Goal: Task Accomplishment & Management: Use online tool/utility

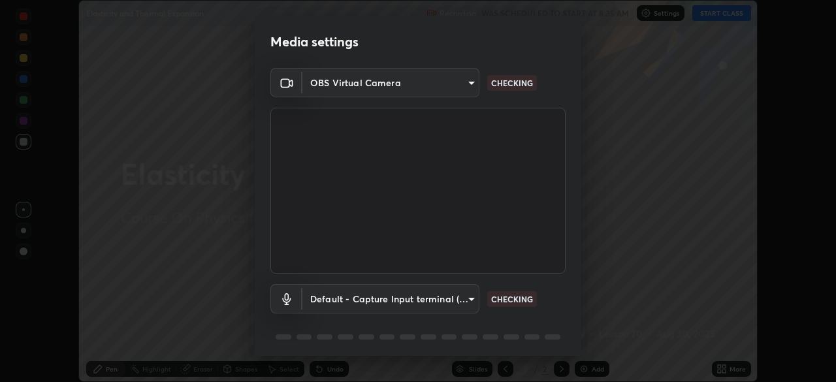
scroll to position [382, 836]
click at [333, 297] on body "Erase all Elasticity and Thermal Expansion Recording WAS SCHEDULED TO START AT …" at bounding box center [418, 191] width 836 height 382
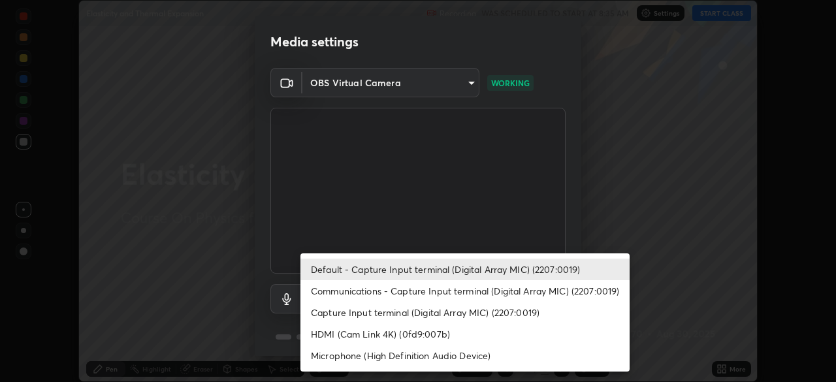
click at [359, 291] on li "Communications - Capture Input terminal (Digital Array MIC) (2207:0019)" at bounding box center [465, 291] width 329 height 22
type input "communications"
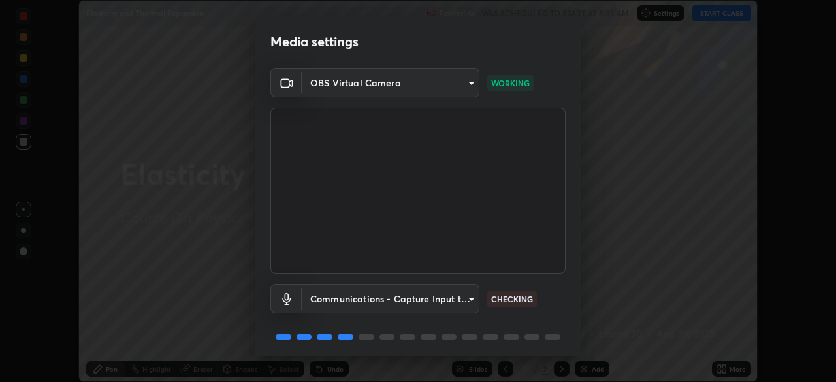
click at [354, 80] on body "Erase all Elasticity and Thermal Expansion Recording WAS SCHEDULED TO START AT …" at bounding box center [418, 191] width 836 height 382
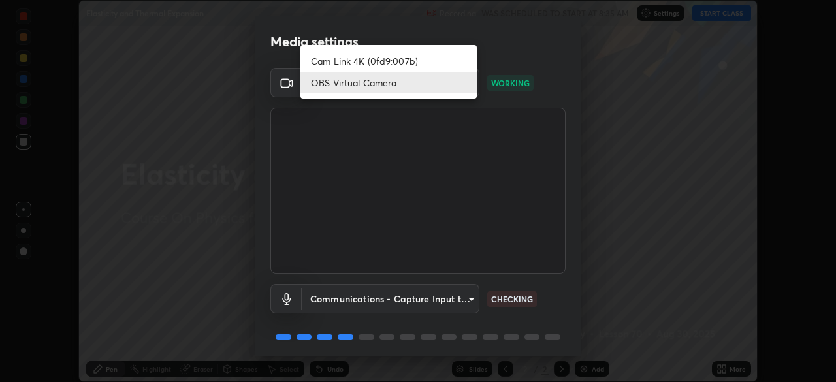
click at [349, 63] on li "Cam Link 4K (0fd9:007b)" at bounding box center [389, 61] width 176 height 22
type input "c97aa91cda86eae1118d137ade1633d3e3f2770da4944b2080c457d68818c9c1"
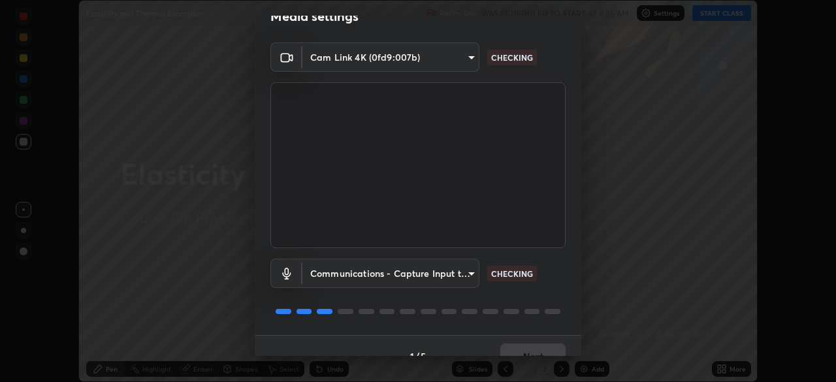
scroll to position [46, 0]
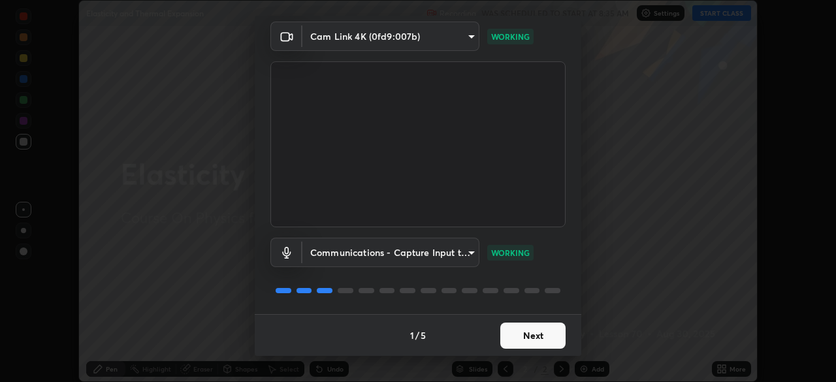
click at [520, 340] on button "Next" at bounding box center [533, 336] width 65 height 26
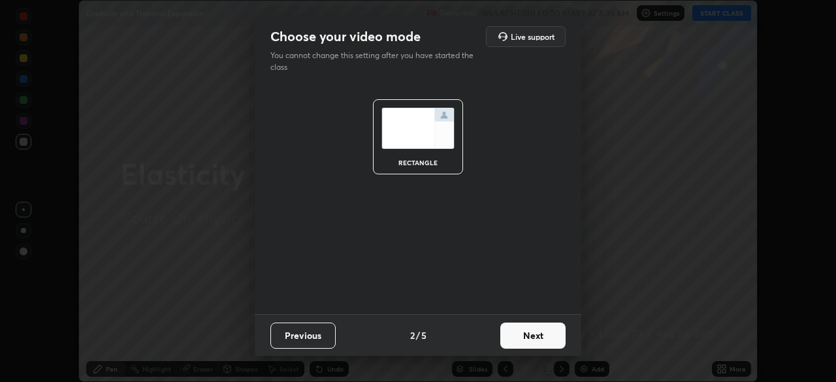
scroll to position [0, 0]
click at [533, 335] on button "Next" at bounding box center [533, 336] width 65 height 26
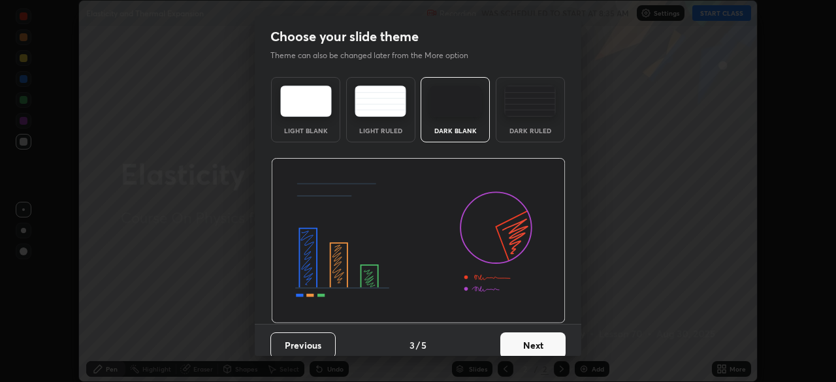
click at [546, 340] on button "Next" at bounding box center [533, 346] width 65 height 26
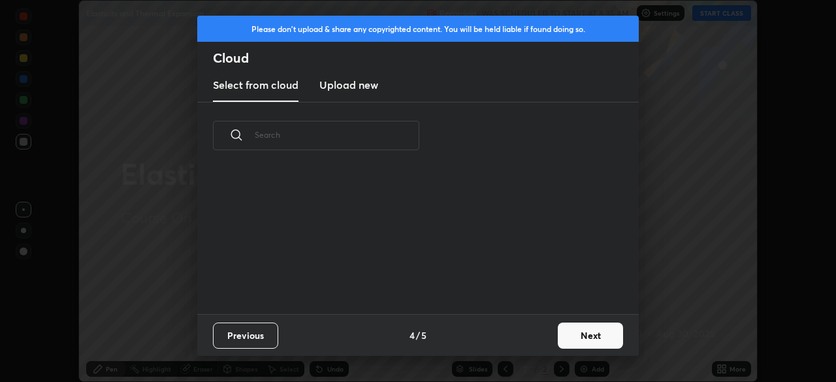
click at [564, 335] on button "Next" at bounding box center [590, 336] width 65 height 26
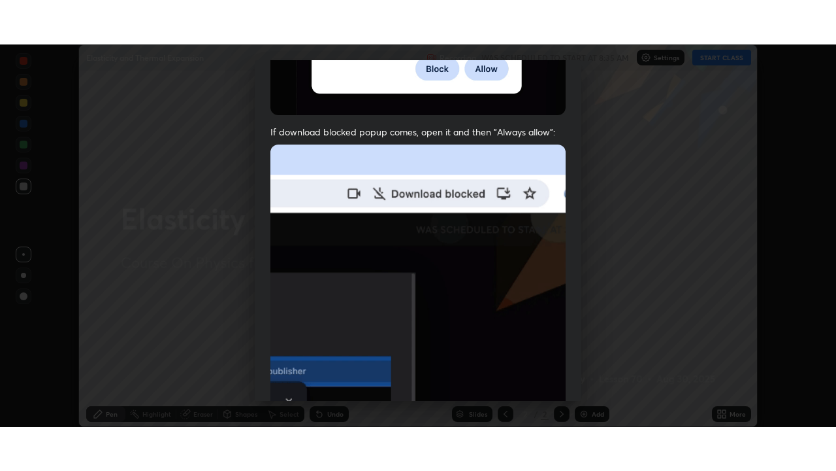
scroll to position [313, 0]
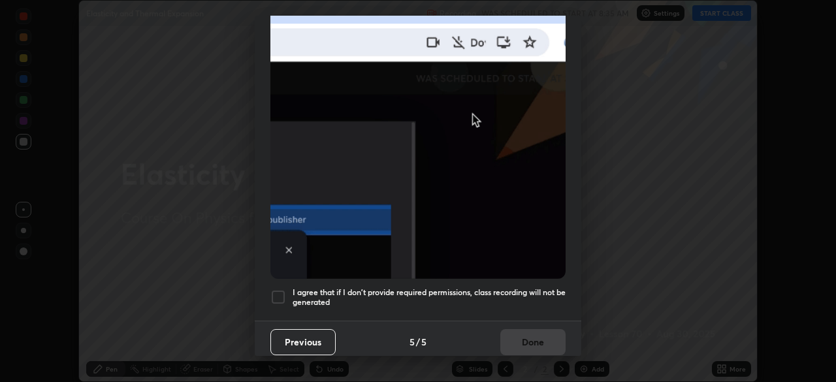
click at [277, 290] on div at bounding box center [279, 298] width 16 height 16
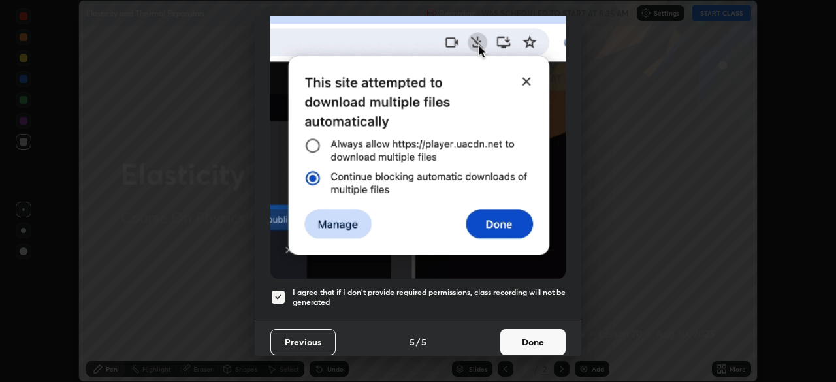
click at [516, 335] on button "Done" at bounding box center [533, 342] width 65 height 26
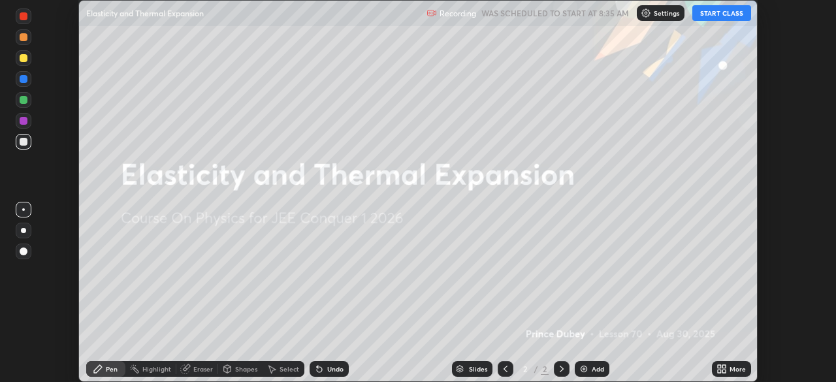
click at [711, 14] on button "START CLASS" at bounding box center [722, 13] width 59 height 16
click at [740, 372] on div "More" at bounding box center [738, 369] width 16 height 7
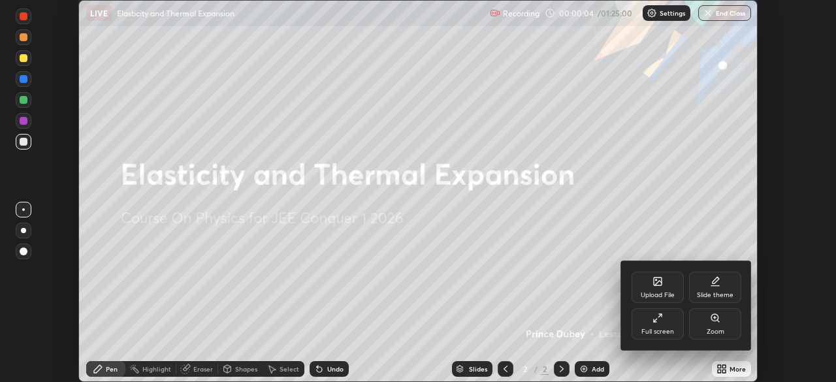
click at [670, 322] on div "Full screen" at bounding box center [658, 323] width 52 height 31
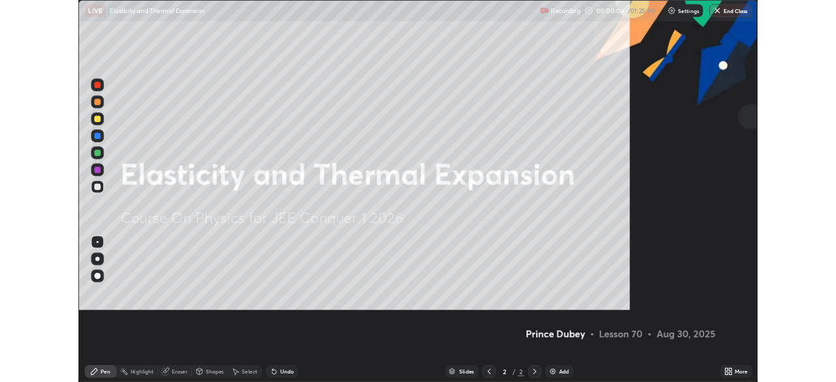
scroll to position [471, 836]
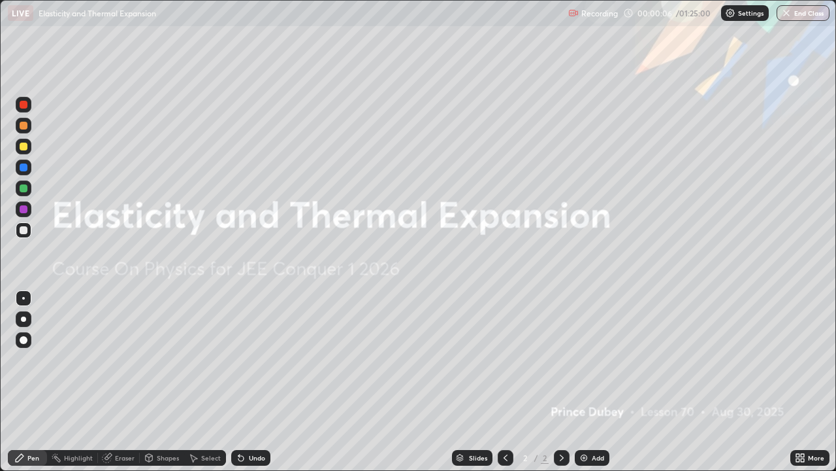
click at [592, 382] on div "Add" at bounding box center [598, 457] width 12 height 7
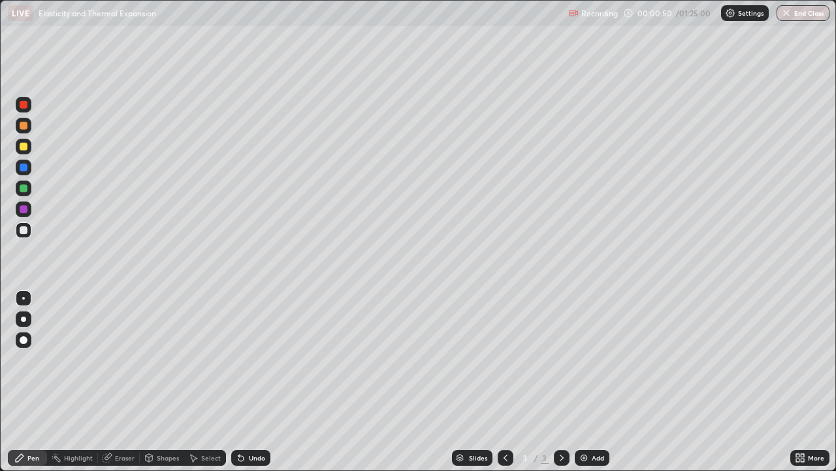
click at [21, 230] on div at bounding box center [24, 230] width 8 height 8
click at [169, 382] on div "Shapes" at bounding box center [168, 457] width 22 height 7
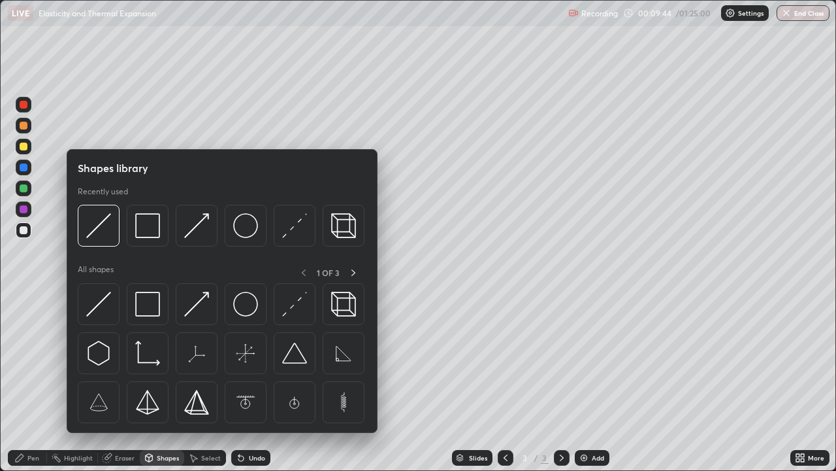
click at [18, 382] on icon at bounding box center [20, 458] width 8 height 8
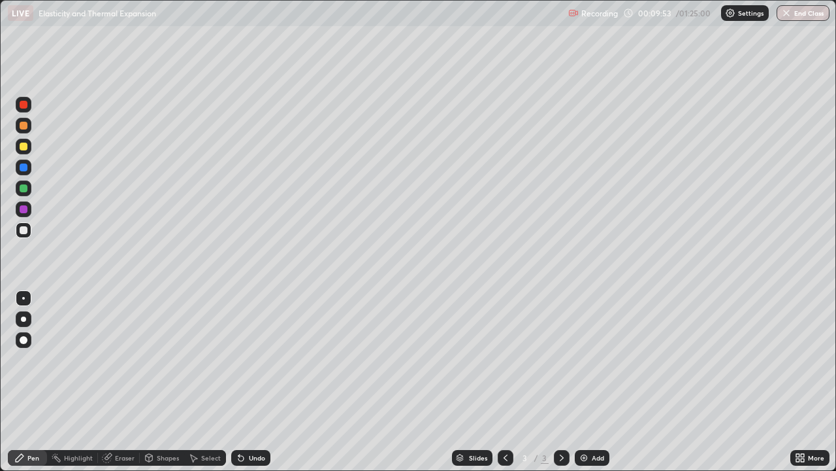
click at [158, 382] on div "Shapes" at bounding box center [168, 457] width 22 height 7
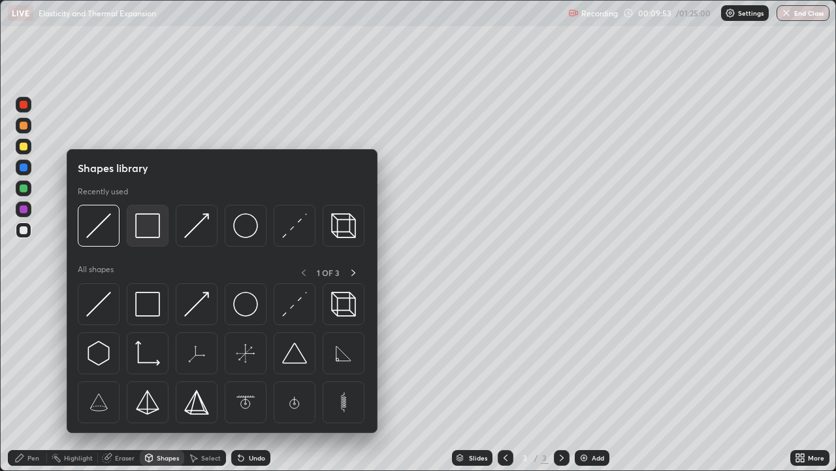
click at [149, 231] on img at bounding box center [147, 225] width 25 height 25
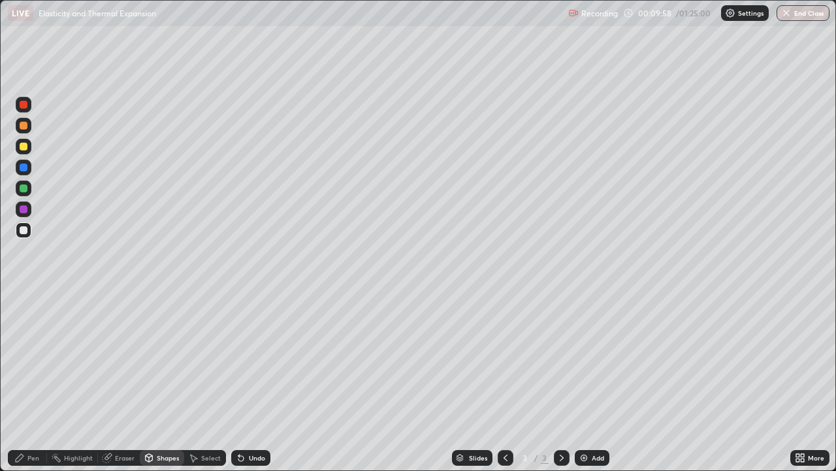
click at [33, 382] on div "Pen" at bounding box center [33, 457] width 12 height 7
click at [253, 382] on div "Undo" at bounding box center [257, 457] width 16 height 7
click at [255, 382] on div "Undo" at bounding box center [250, 458] width 39 height 16
click at [162, 382] on div "Shapes" at bounding box center [168, 457] width 22 height 7
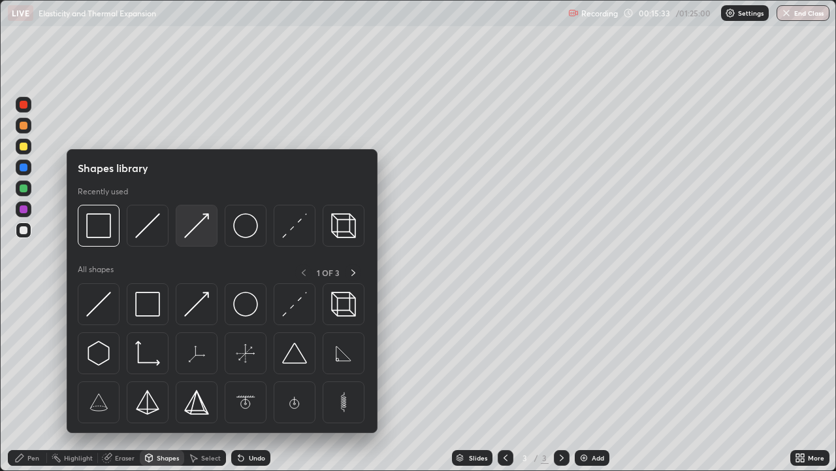
click at [197, 229] on img at bounding box center [196, 225] width 25 height 25
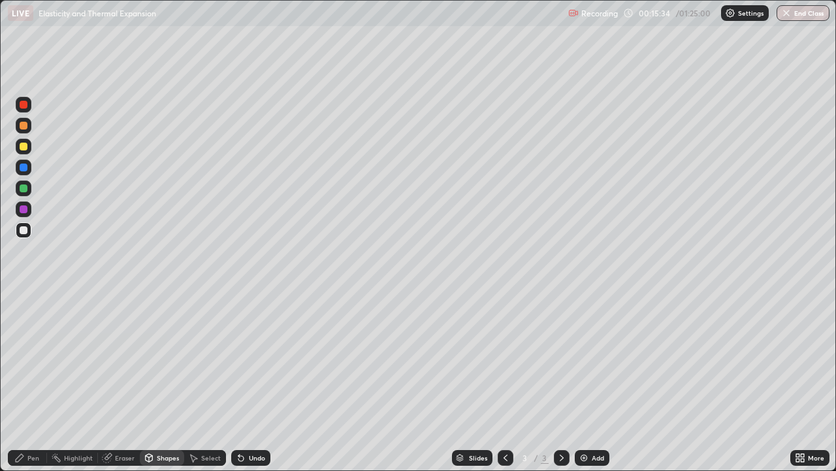
click at [26, 108] on div at bounding box center [24, 105] width 16 height 16
click at [34, 382] on div "Pen" at bounding box center [33, 457] width 12 height 7
click at [167, 382] on div "Shapes" at bounding box center [168, 457] width 22 height 7
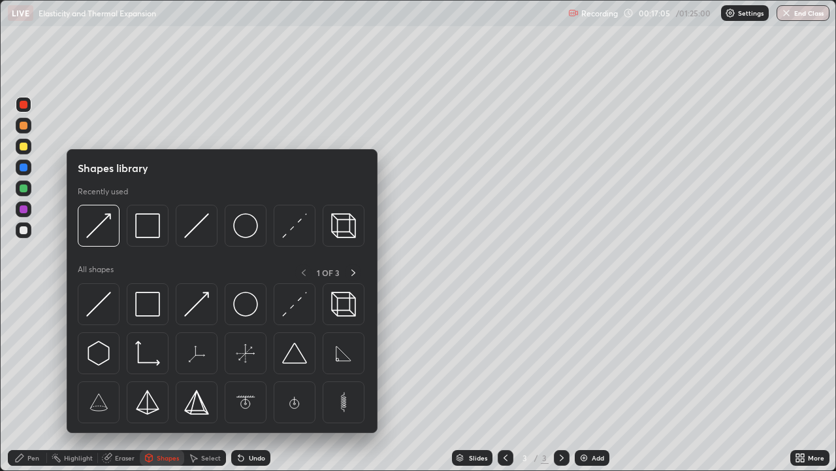
click at [38, 382] on div "Pen" at bounding box center [33, 457] width 12 height 7
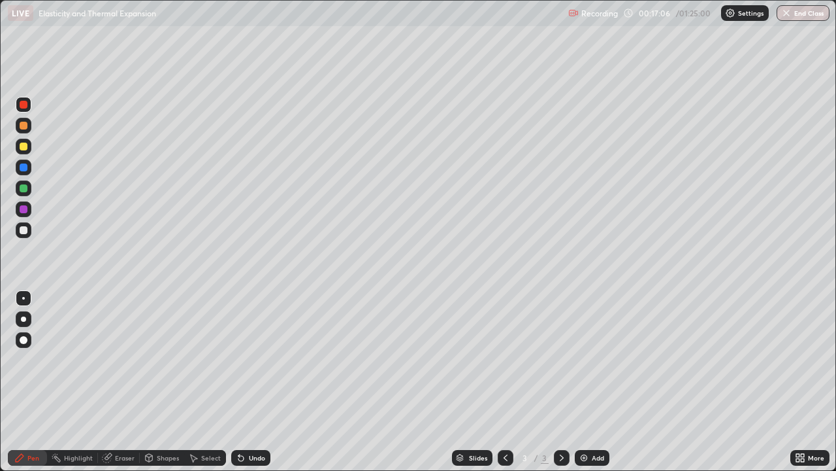
click at [26, 110] on div at bounding box center [24, 105] width 16 height 16
click at [808, 382] on div "More" at bounding box center [810, 458] width 39 height 16
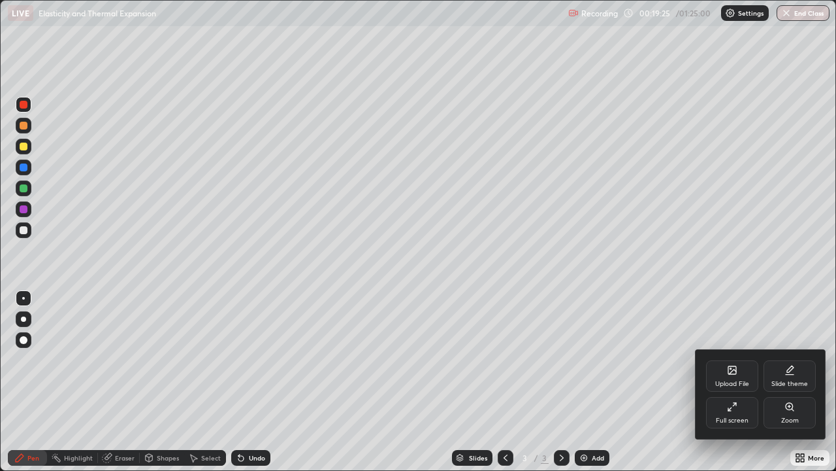
click at [742, 382] on div "Full screen" at bounding box center [732, 420] width 33 height 7
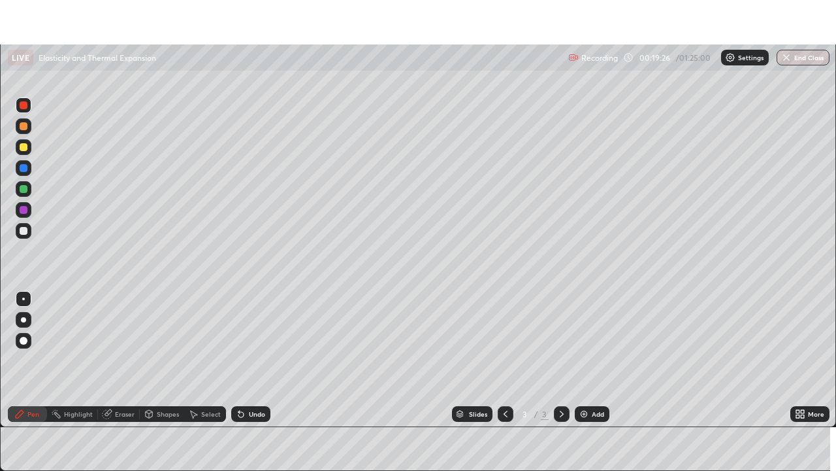
scroll to position [64969, 64515]
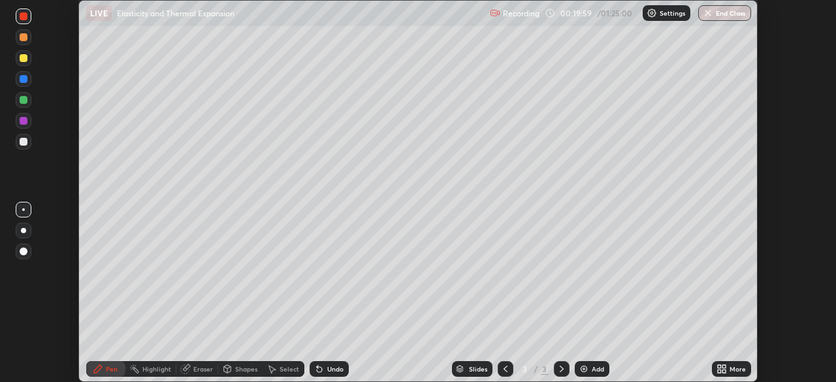
click at [725, 367] on icon at bounding box center [724, 366] width 3 height 3
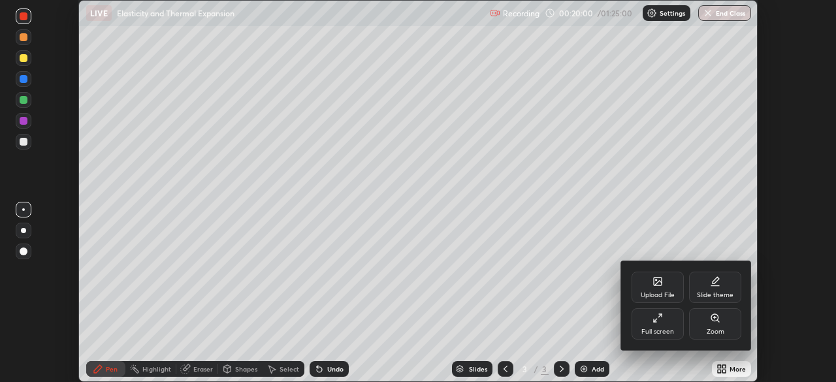
click at [652, 321] on div "Full screen" at bounding box center [658, 323] width 52 height 31
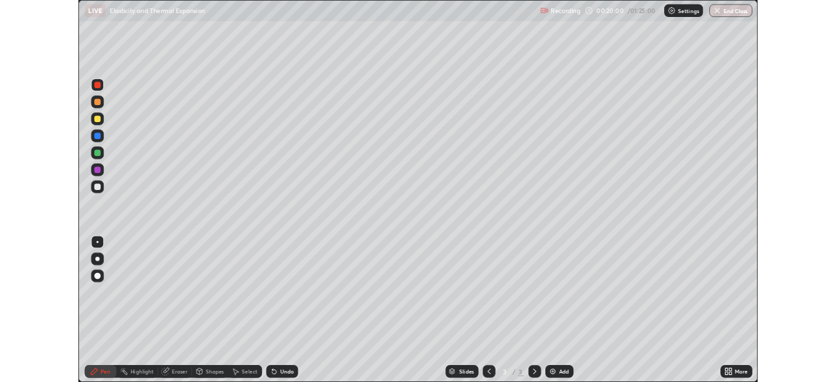
scroll to position [471, 836]
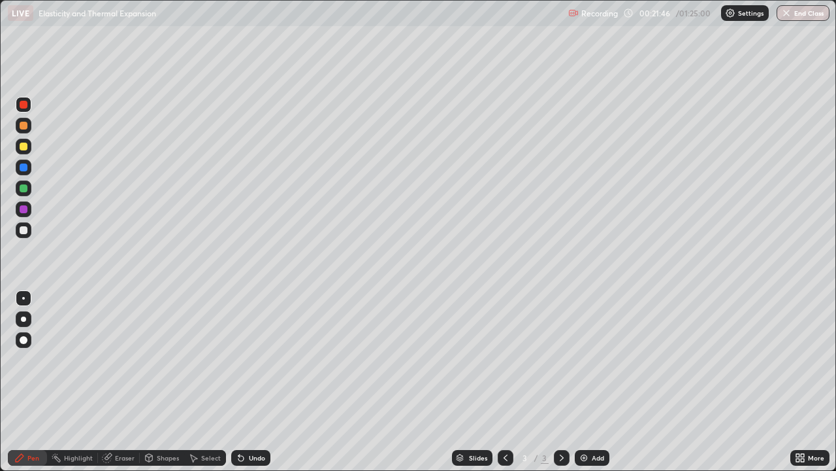
click at [807, 382] on div "More" at bounding box center [810, 458] width 39 height 16
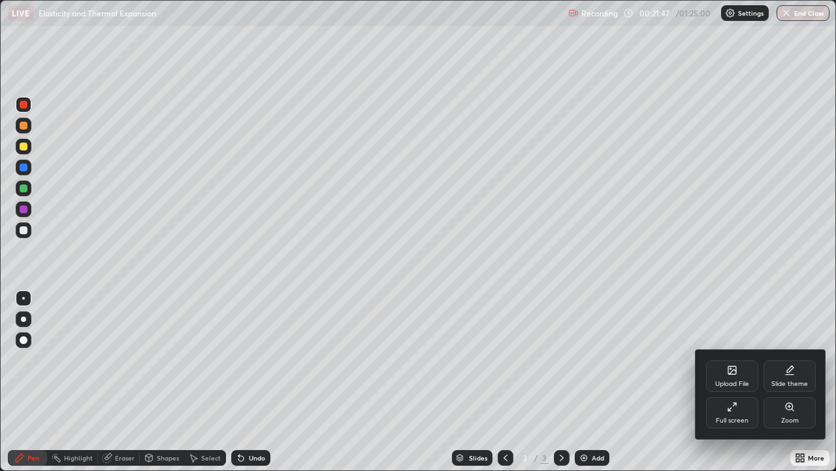
click at [732, 382] on div "Full screen" at bounding box center [732, 412] width 52 height 31
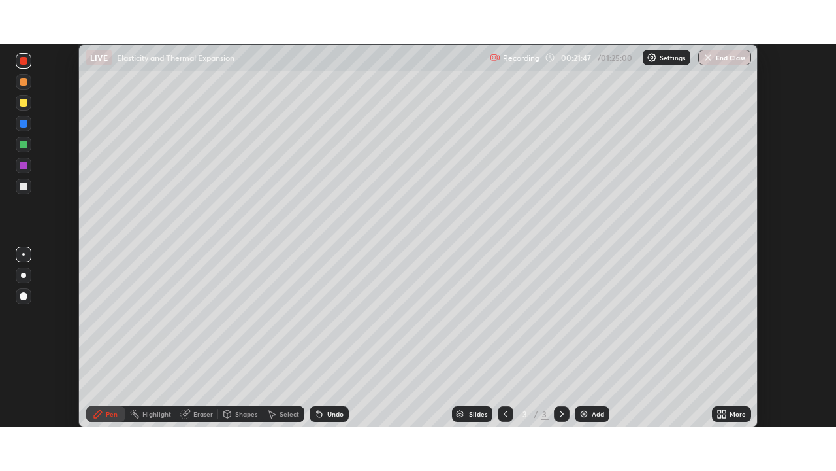
scroll to position [64969, 64515]
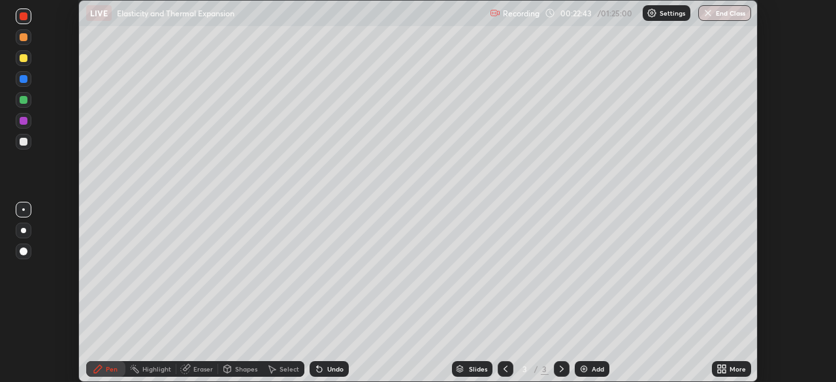
click at [723, 372] on icon at bounding box center [724, 371] width 3 height 3
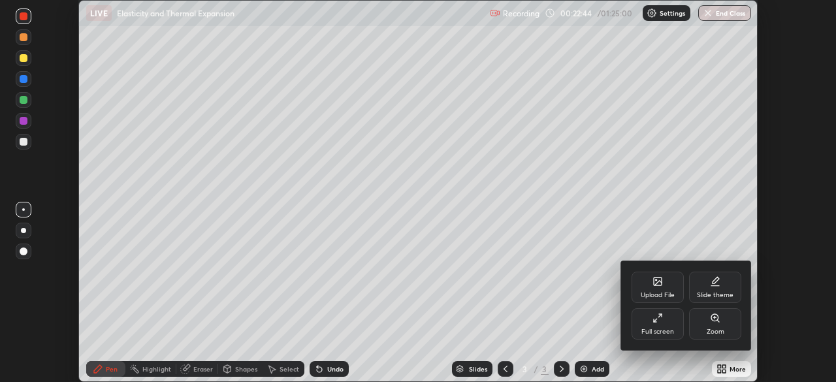
click at [655, 320] on icon at bounding box center [655, 320] width 3 height 3
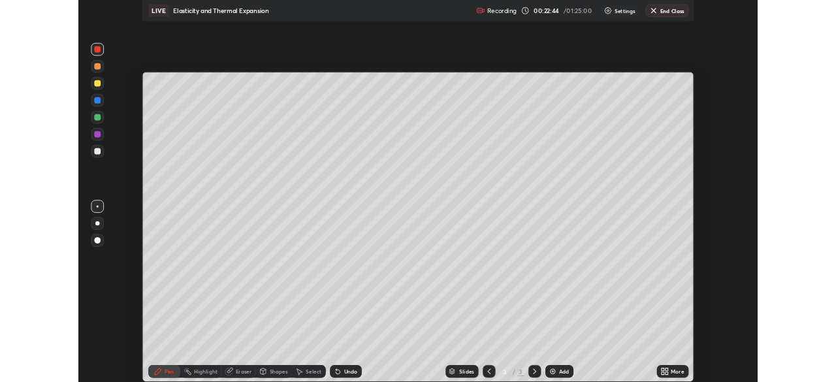
scroll to position [471, 836]
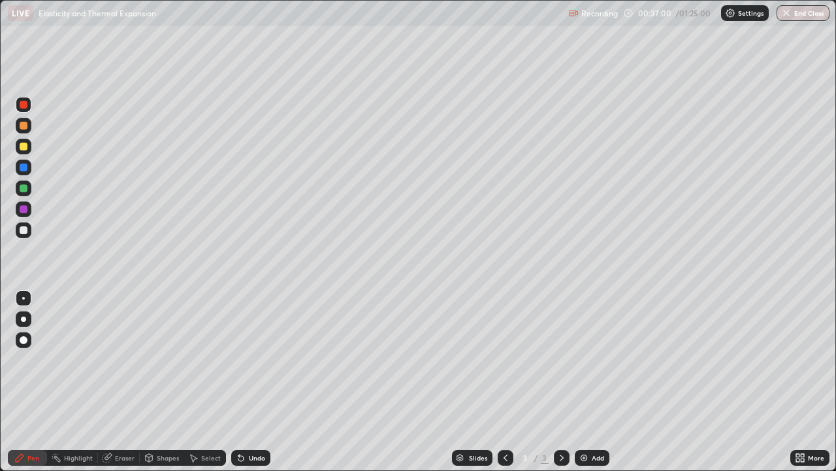
click at [121, 382] on div "Eraser" at bounding box center [125, 457] width 20 height 7
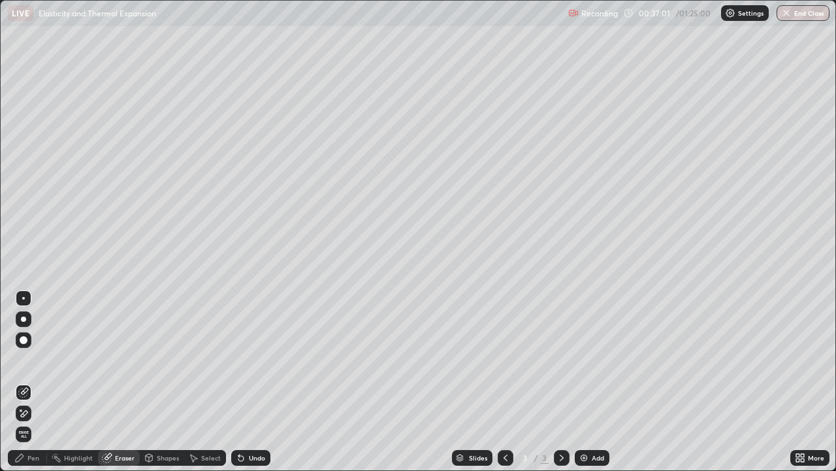
click at [21, 382] on icon at bounding box center [20, 409] width 1 height 1
click at [158, 382] on div "Shapes" at bounding box center [162, 458] width 44 height 16
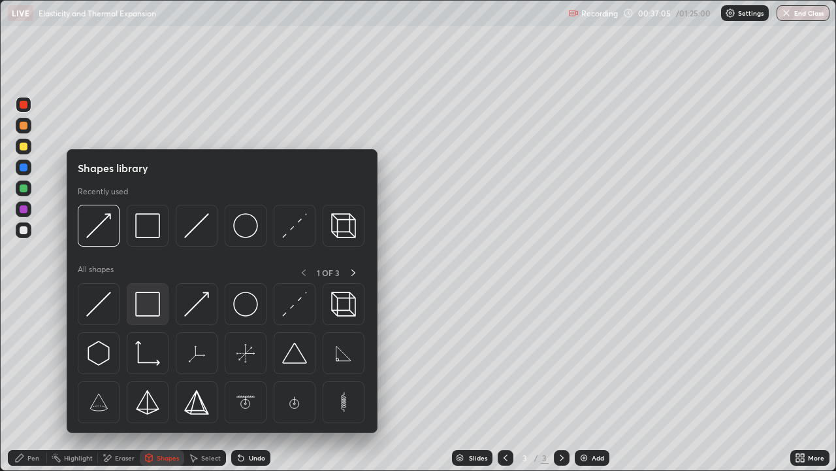
click at [148, 308] on img at bounding box center [147, 303] width 25 height 25
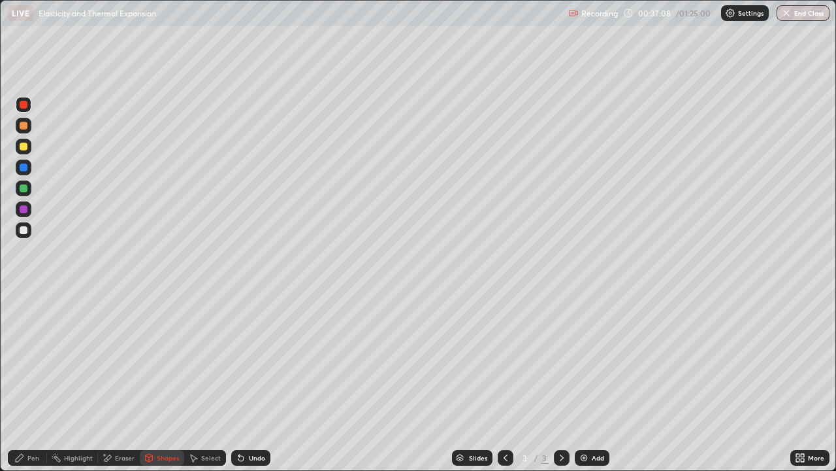
click at [115, 382] on div "Eraser" at bounding box center [125, 457] width 20 height 7
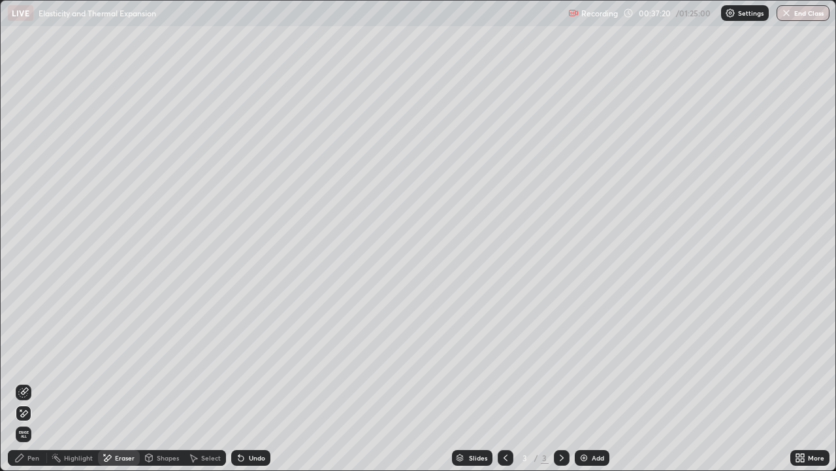
click at [248, 382] on div "Undo" at bounding box center [250, 458] width 39 height 16
click at [18, 382] on icon at bounding box center [19, 457] width 10 height 10
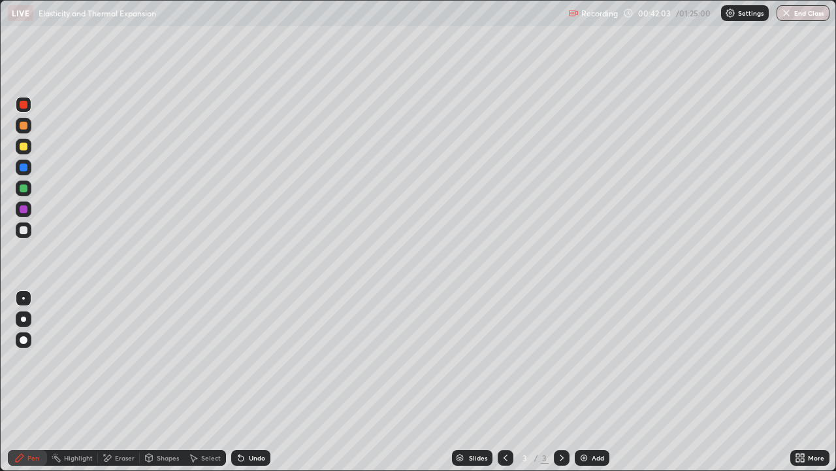
click at [210, 382] on div "Select" at bounding box center [211, 457] width 20 height 7
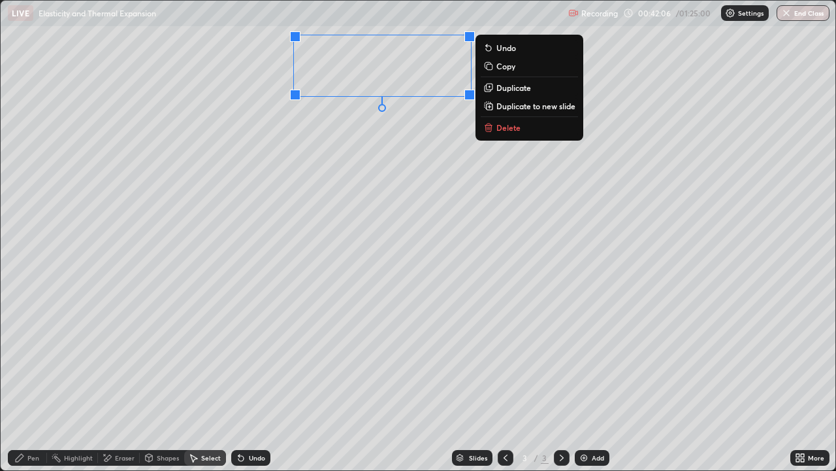
click at [270, 313] on div "0 ° Undo Copy Duplicate Duplicate to new slide Delete" at bounding box center [418, 235] width 835 height 469
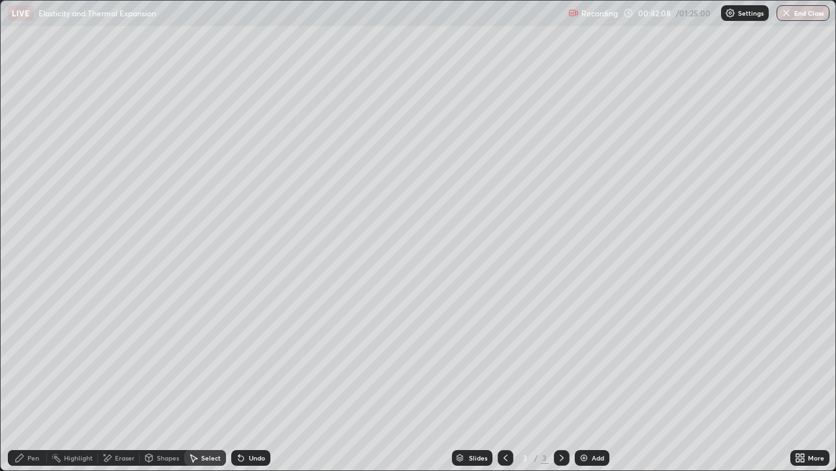
click at [20, 382] on icon at bounding box center [20, 458] width 8 height 8
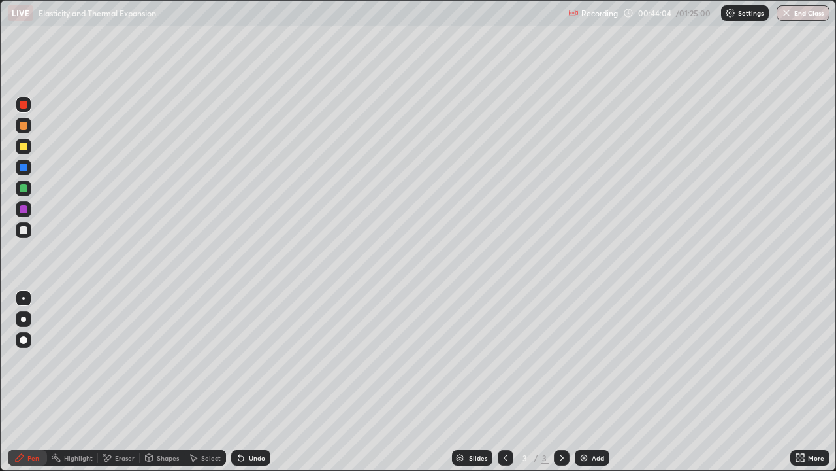
click at [22, 229] on div at bounding box center [24, 230] width 8 height 8
click at [254, 382] on div "Undo" at bounding box center [257, 457] width 16 height 7
click at [252, 382] on div "Undo" at bounding box center [257, 457] width 16 height 7
click at [159, 382] on div "Shapes" at bounding box center [162, 458] width 44 height 16
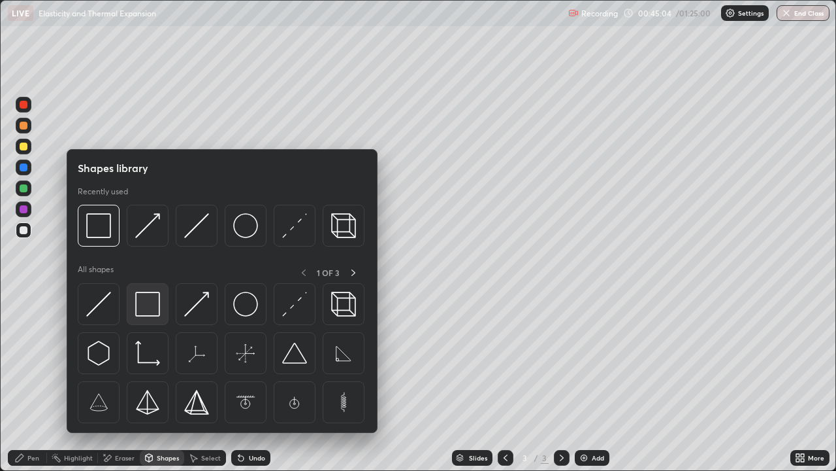
click at [148, 301] on img at bounding box center [147, 303] width 25 height 25
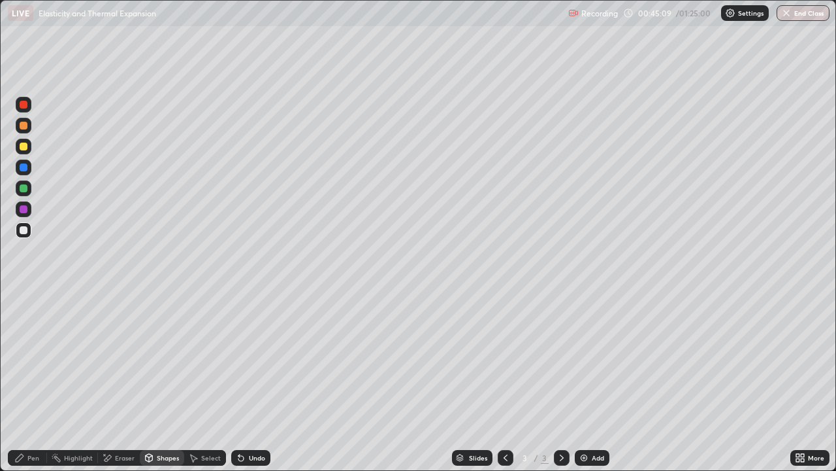
click at [29, 382] on div "Pen" at bounding box center [33, 457] width 12 height 7
click at [248, 382] on div "Undo" at bounding box center [250, 458] width 39 height 16
click at [244, 382] on icon at bounding box center [241, 457] width 10 height 10
click at [239, 382] on icon at bounding box center [241, 457] width 5 height 5
click at [241, 382] on icon at bounding box center [241, 457] width 5 height 5
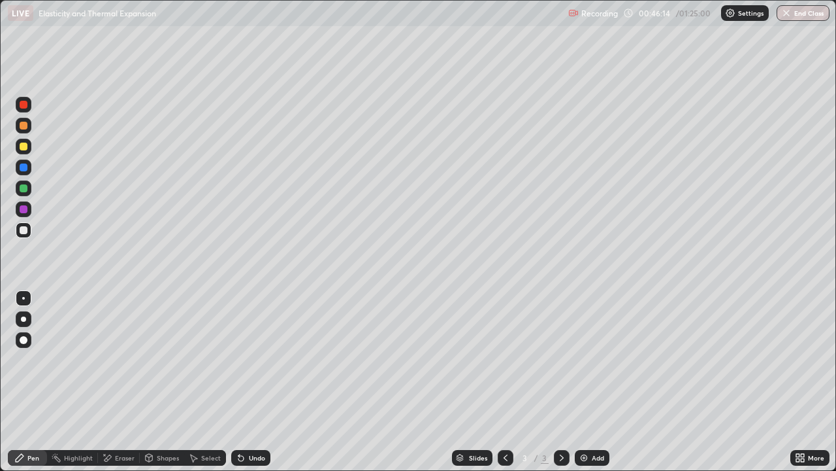
click at [810, 382] on div "More" at bounding box center [810, 458] width 39 height 16
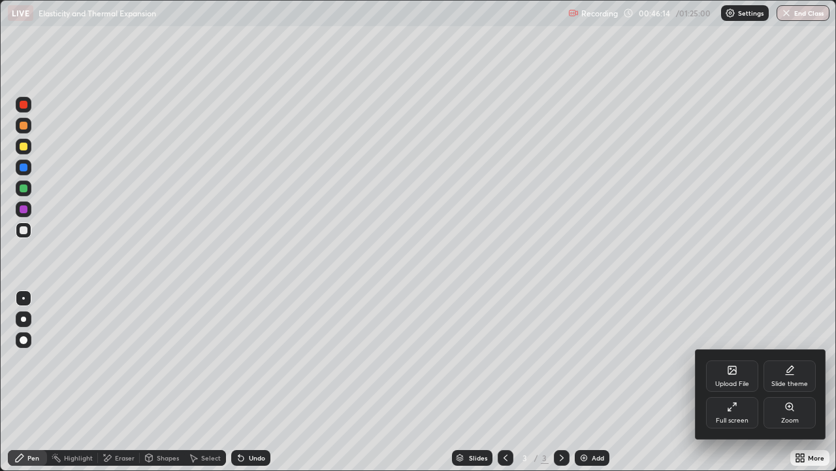
click at [731, 382] on div "Full screen" at bounding box center [732, 420] width 33 height 7
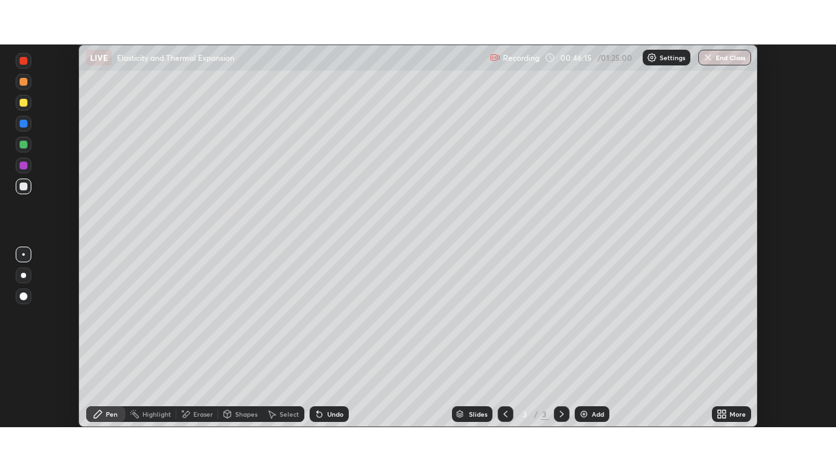
scroll to position [64969, 64515]
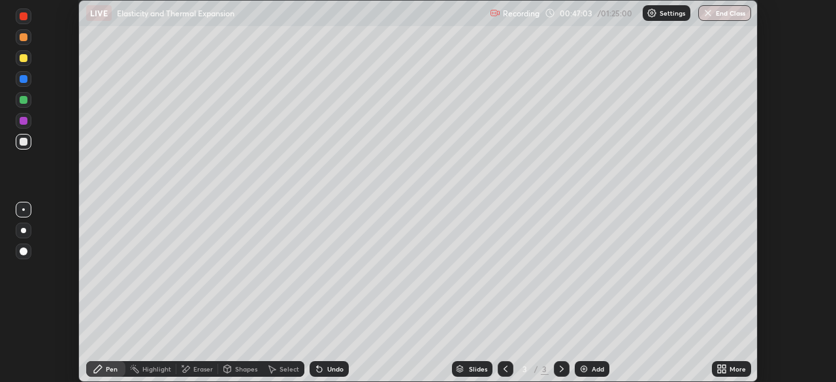
click at [725, 369] on icon at bounding box center [722, 369] width 10 height 10
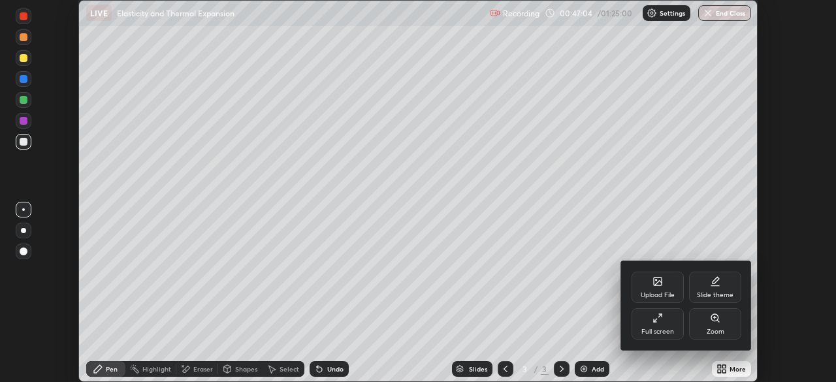
click at [664, 324] on div "Full screen" at bounding box center [658, 323] width 52 height 31
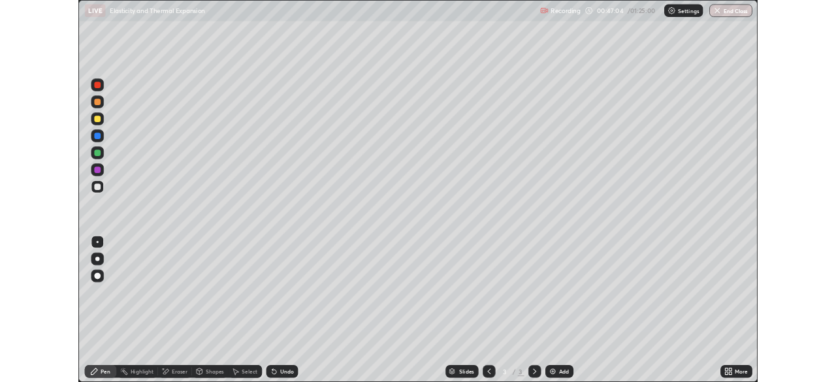
scroll to position [471, 836]
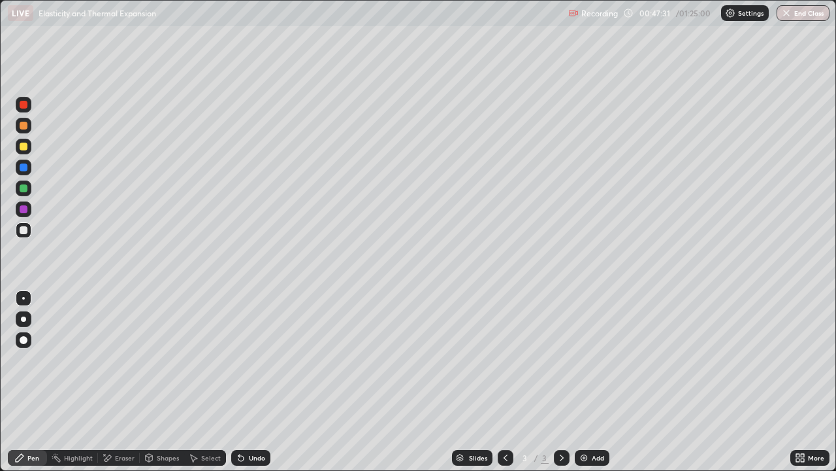
click at [608, 382] on div "Add" at bounding box center [592, 458] width 35 height 16
click at [25, 231] on div at bounding box center [24, 230] width 8 height 8
click at [120, 382] on div "Eraser" at bounding box center [125, 457] width 20 height 7
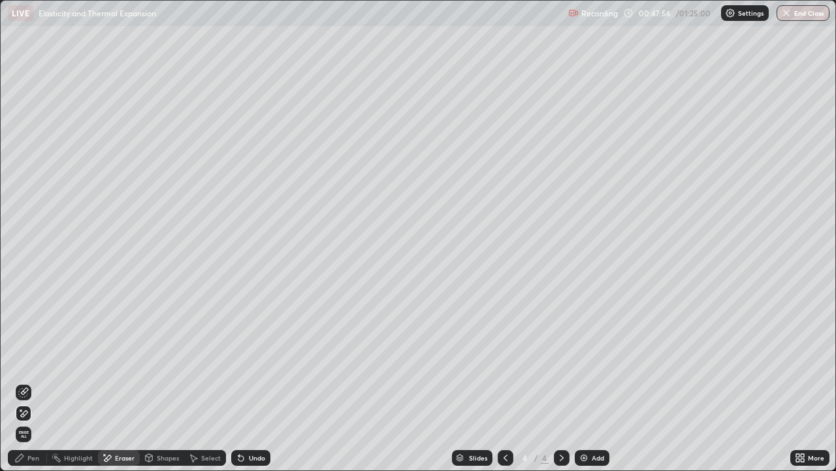
click at [23, 382] on icon at bounding box center [19, 457] width 10 height 10
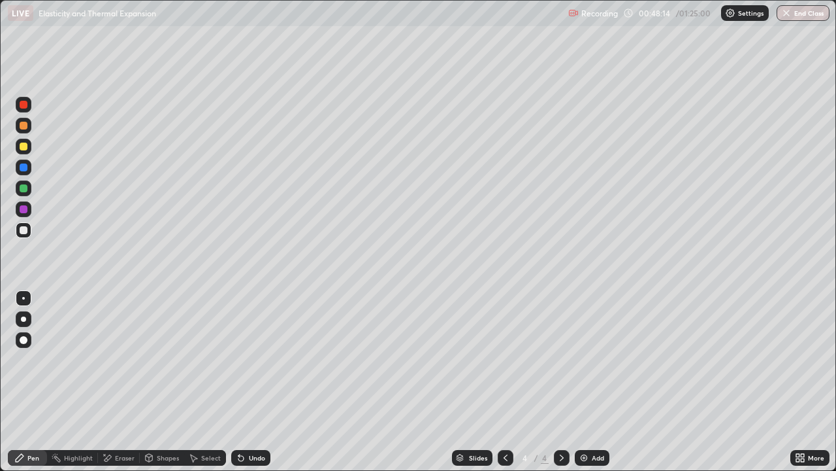
click at [163, 382] on div "Shapes" at bounding box center [168, 457] width 22 height 7
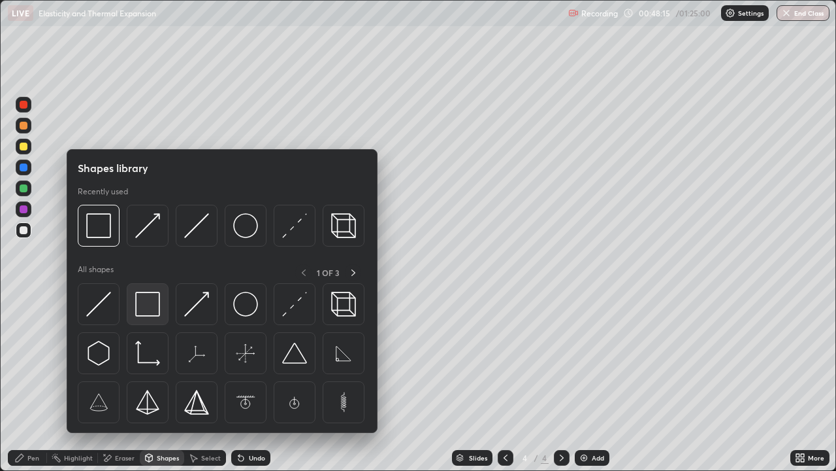
click at [148, 304] on img at bounding box center [147, 303] width 25 height 25
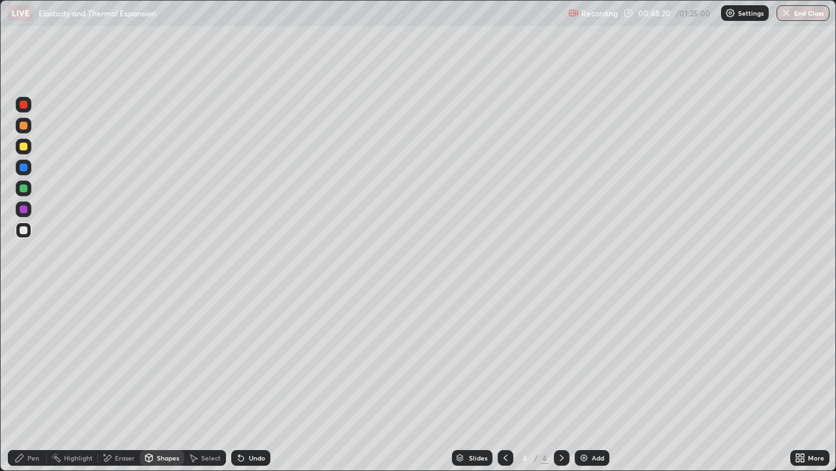
click at [25, 382] on div "Pen" at bounding box center [27, 458] width 39 height 16
click at [160, 382] on div "Shapes" at bounding box center [168, 457] width 22 height 7
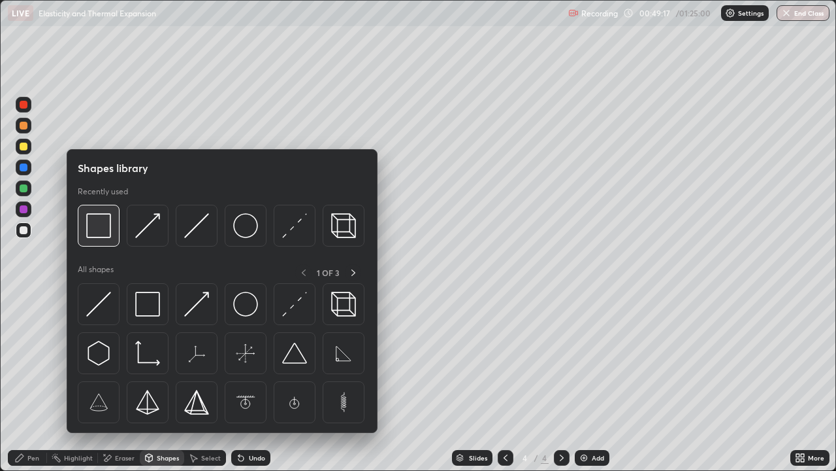
click at [105, 227] on img at bounding box center [98, 225] width 25 height 25
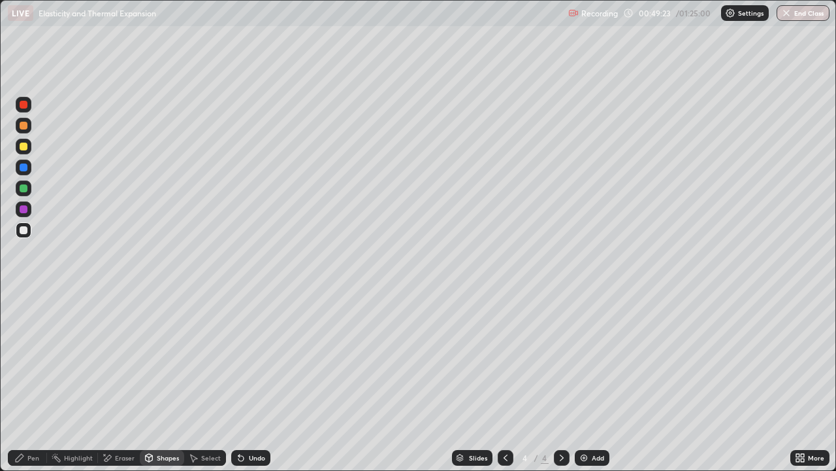
click at [30, 382] on div "Pen" at bounding box center [33, 457] width 12 height 7
click at [161, 382] on div "Shapes" at bounding box center [168, 457] width 22 height 7
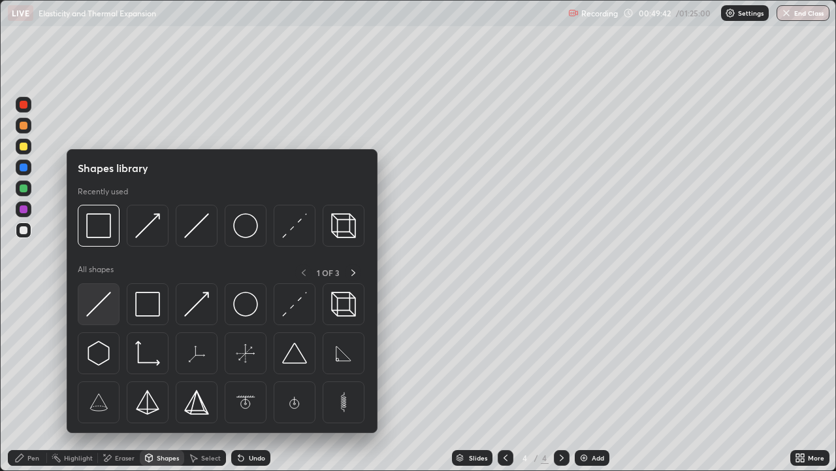
click at [104, 303] on img at bounding box center [98, 303] width 25 height 25
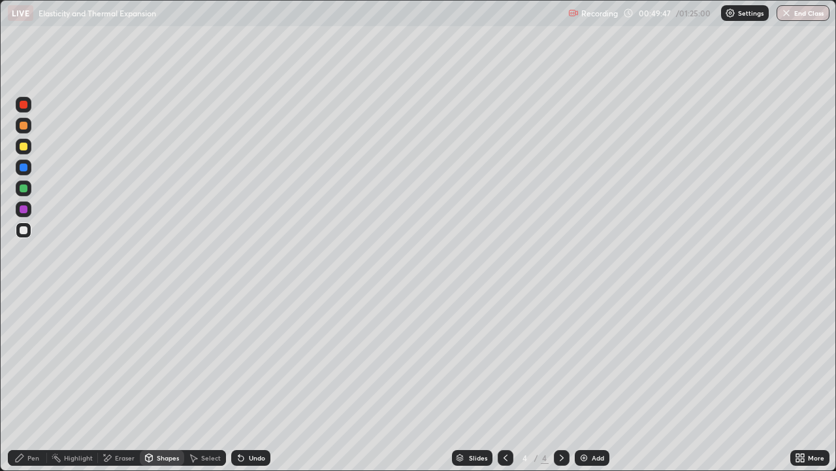
click at [35, 382] on div "Pen" at bounding box center [33, 457] width 12 height 7
click at [249, 382] on div "Undo" at bounding box center [257, 457] width 16 height 7
click at [808, 382] on div "More" at bounding box center [816, 457] width 16 height 7
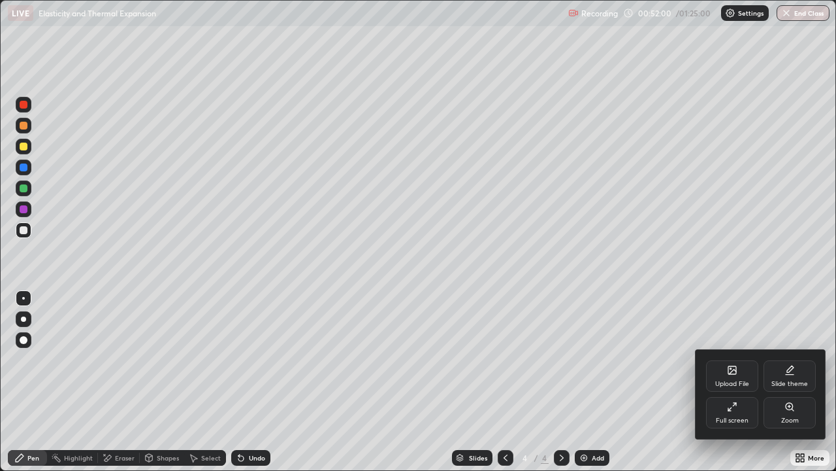
click at [746, 382] on div "Full screen" at bounding box center [732, 420] width 33 height 7
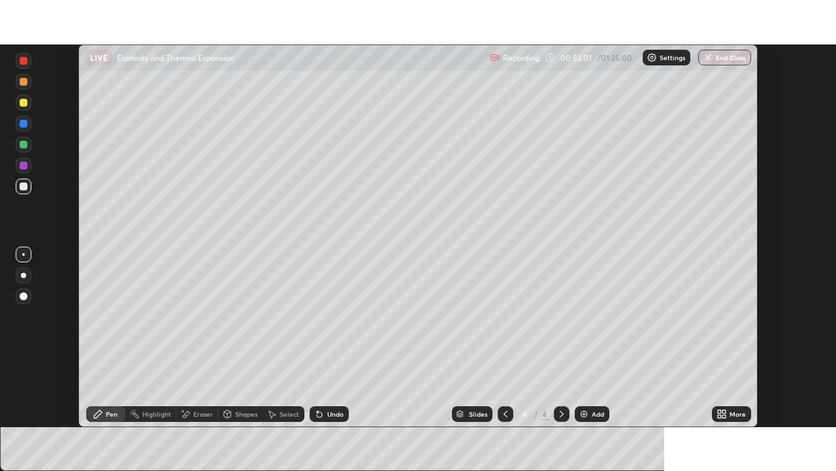
scroll to position [64969, 64515]
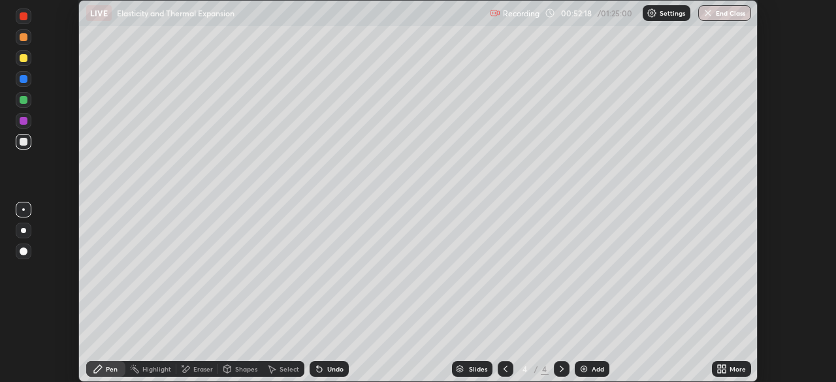
click at [727, 369] on icon at bounding box center [722, 369] width 10 height 10
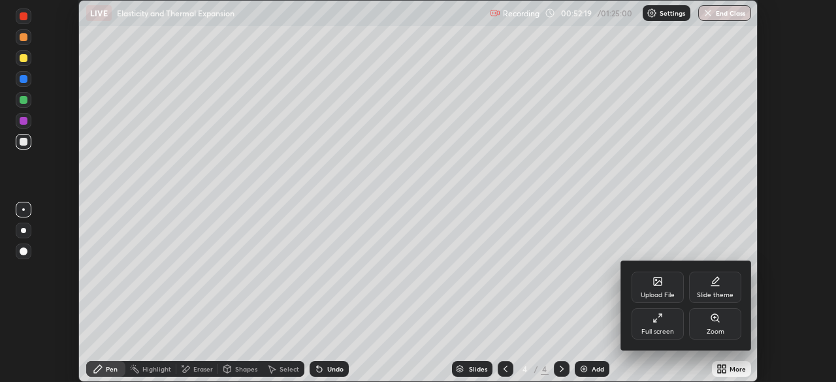
click at [657, 332] on div "Full screen" at bounding box center [658, 332] width 33 height 7
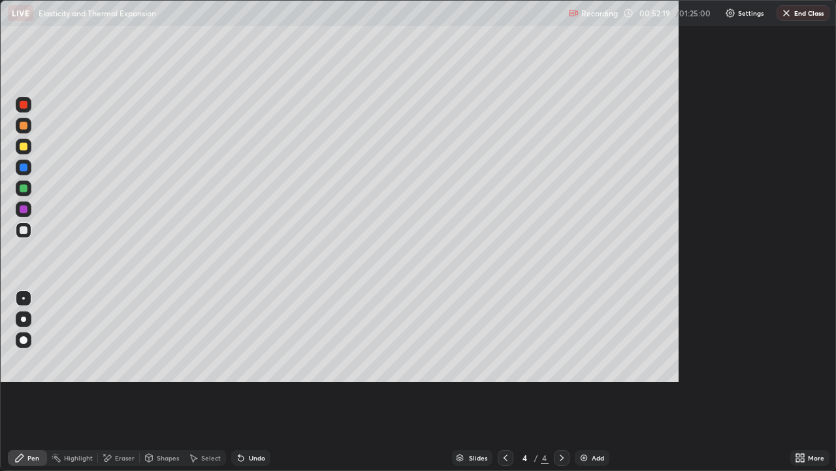
scroll to position [471, 836]
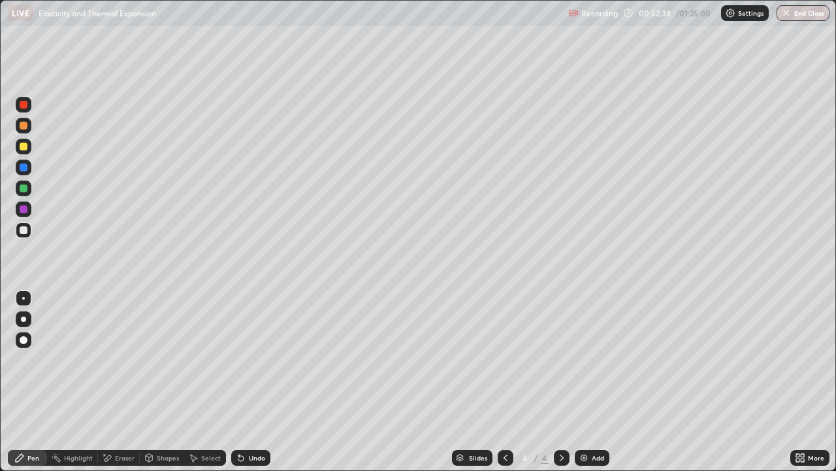
click at [264, 382] on div "Undo" at bounding box center [250, 458] width 39 height 16
click at [25, 227] on div at bounding box center [24, 230] width 8 height 8
click at [25, 184] on div at bounding box center [24, 188] width 8 height 8
click at [253, 382] on div "Undo" at bounding box center [257, 457] width 16 height 7
click at [210, 382] on div "Select" at bounding box center [211, 457] width 20 height 7
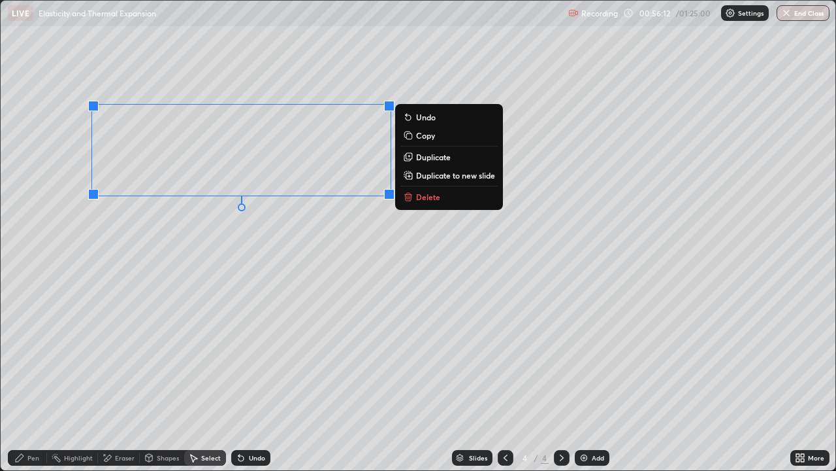
click at [429, 154] on p "Duplicate" at bounding box center [433, 157] width 35 height 10
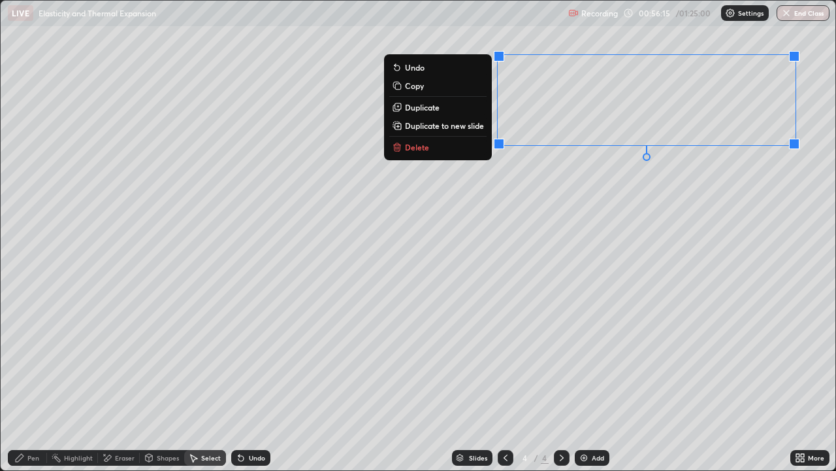
click at [643, 223] on div "0 ° Undo Copy Duplicate Duplicate to new slide Delete" at bounding box center [418, 235] width 835 height 469
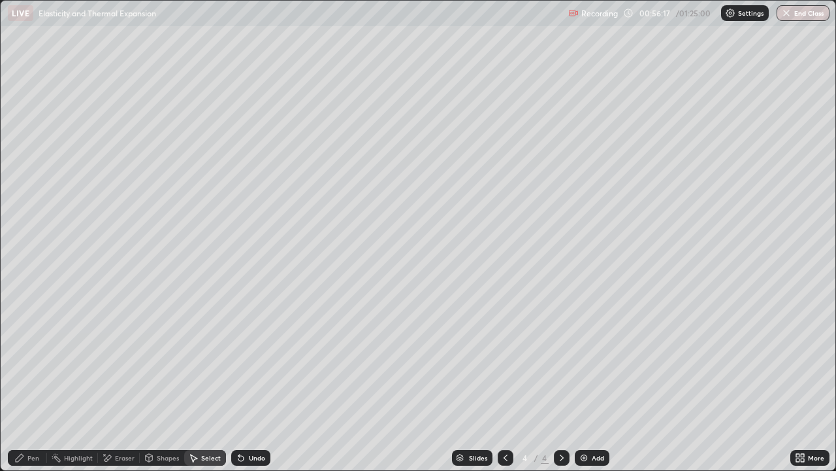
click at [30, 382] on div "Pen" at bounding box center [33, 457] width 12 height 7
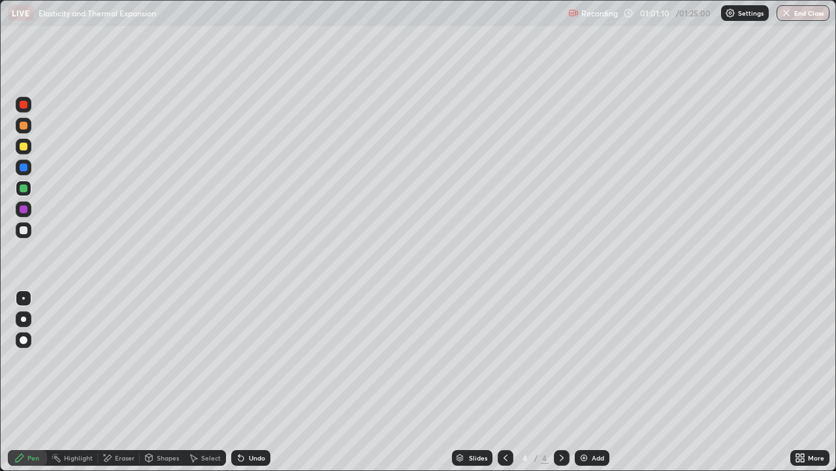
click at [508, 382] on icon at bounding box center [506, 457] width 10 height 10
click at [567, 382] on div at bounding box center [562, 458] width 16 height 16
click at [600, 382] on div "Add" at bounding box center [598, 457] width 12 height 7
click at [25, 233] on div at bounding box center [24, 230] width 8 height 8
click at [153, 382] on icon at bounding box center [149, 457] width 10 height 10
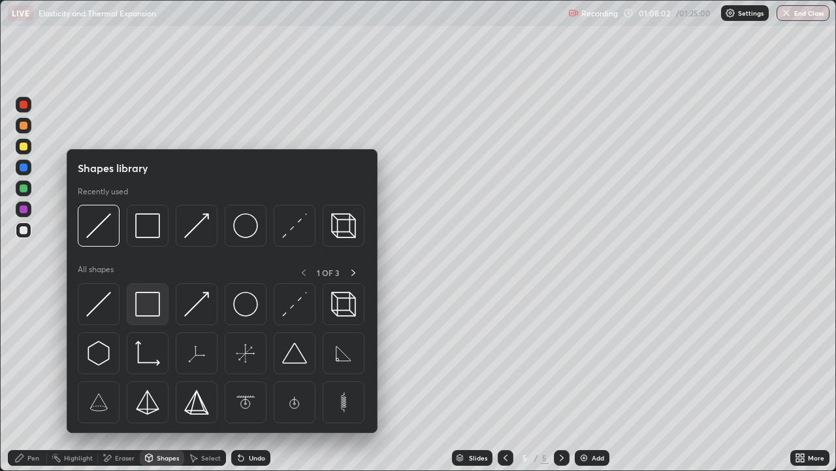
click at [150, 305] on img at bounding box center [147, 303] width 25 height 25
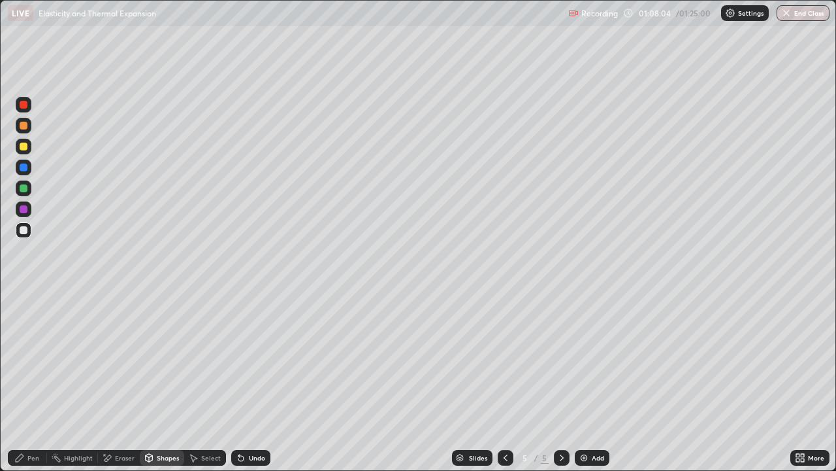
click at [31, 382] on div "Pen" at bounding box center [33, 457] width 12 height 7
click at [161, 382] on div "Shapes" at bounding box center [168, 457] width 22 height 7
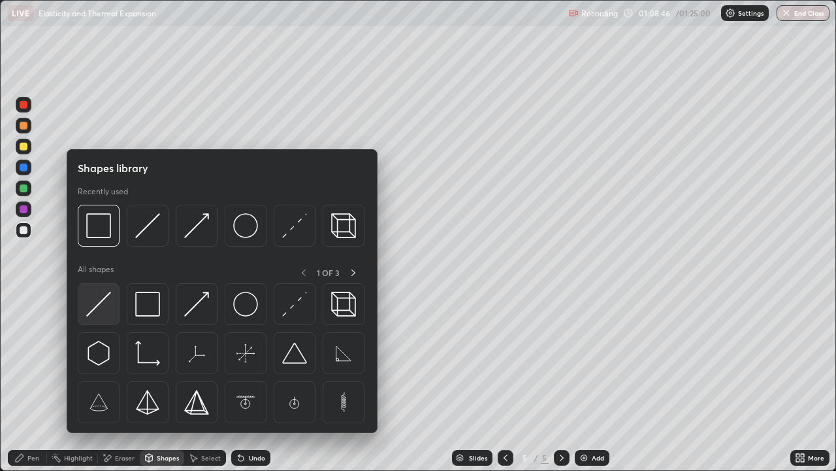
click at [102, 308] on img at bounding box center [98, 303] width 25 height 25
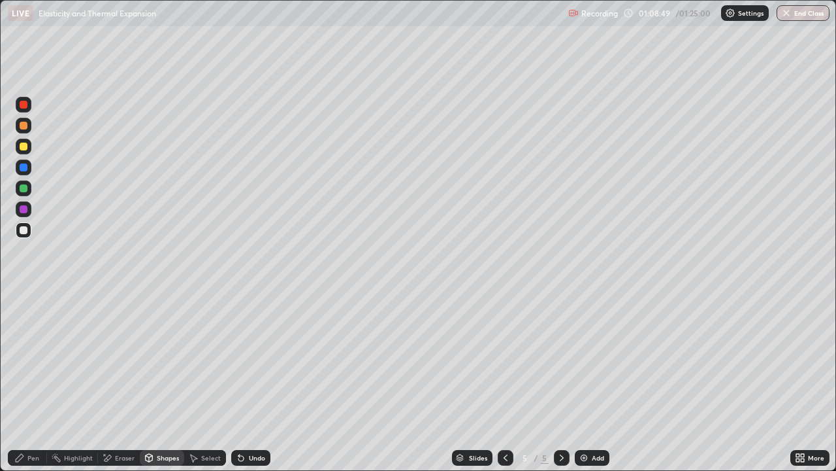
click at [31, 382] on div "Pen" at bounding box center [27, 458] width 39 height 16
click at [22, 209] on div at bounding box center [24, 209] width 8 height 8
click at [27, 382] on div "Pen" at bounding box center [27, 458] width 39 height 16
click at [23, 299] on div at bounding box center [23, 298] width 3 height 3
click at [21, 146] on div at bounding box center [24, 146] width 8 height 8
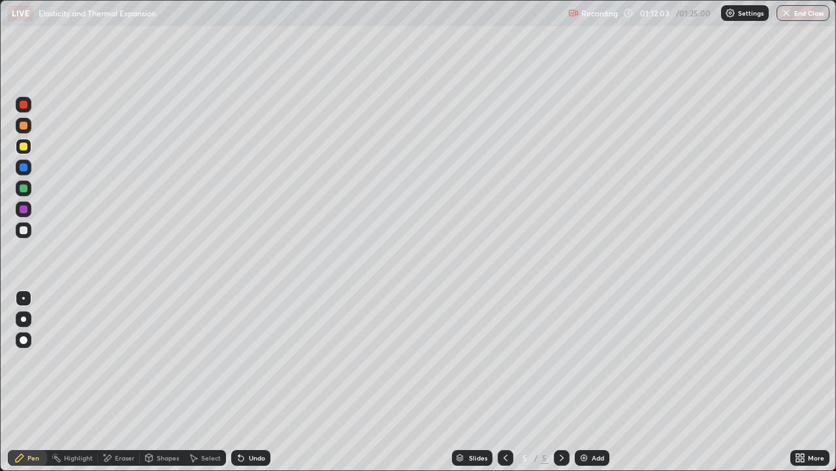
click at [24, 298] on div at bounding box center [23, 298] width 3 height 3
click at [24, 227] on div at bounding box center [24, 230] width 8 height 8
click at [246, 382] on div "Undo" at bounding box center [250, 458] width 39 height 16
click at [240, 382] on icon at bounding box center [241, 457] width 5 height 5
click at [803, 15] on button "End Class" at bounding box center [804, 13] width 52 height 16
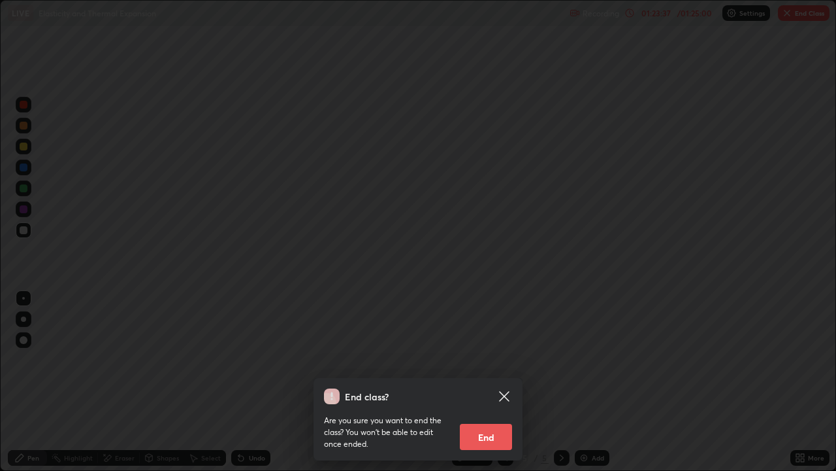
click at [493, 382] on button "End" at bounding box center [486, 436] width 52 height 26
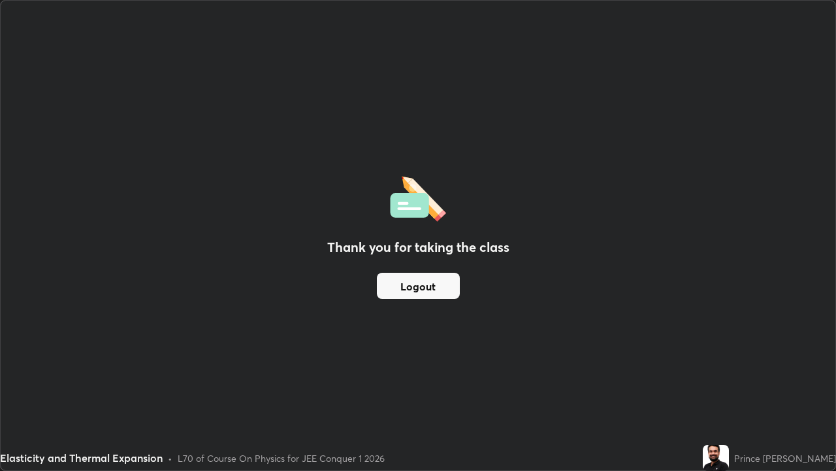
click at [420, 291] on button "Logout" at bounding box center [418, 286] width 83 height 26
